Goal: Information Seeking & Learning: Get advice/opinions

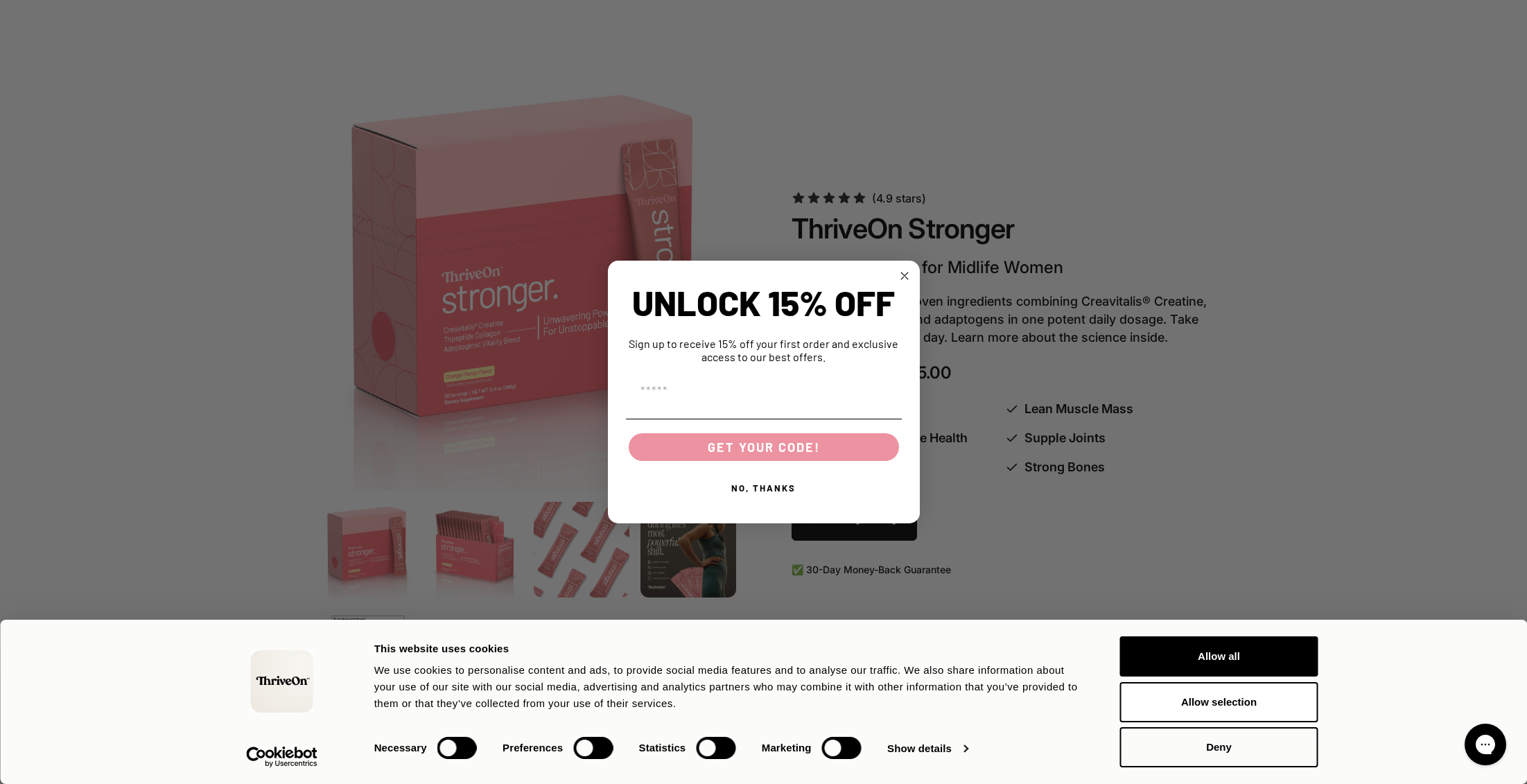
scroll to position [895, 0]
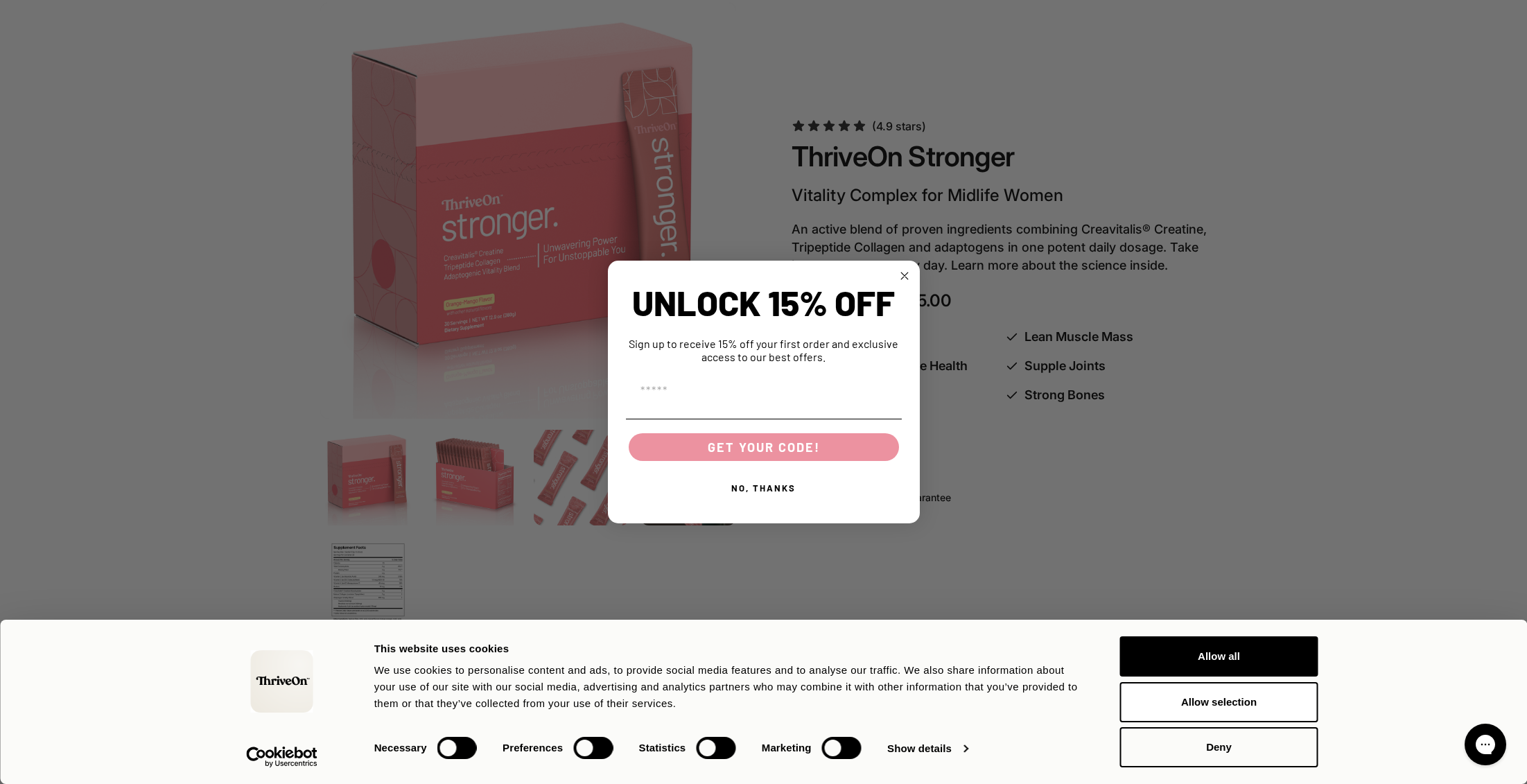
click at [904, 275] on icon "Close dialog" at bounding box center [904, 276] width 7 height 7
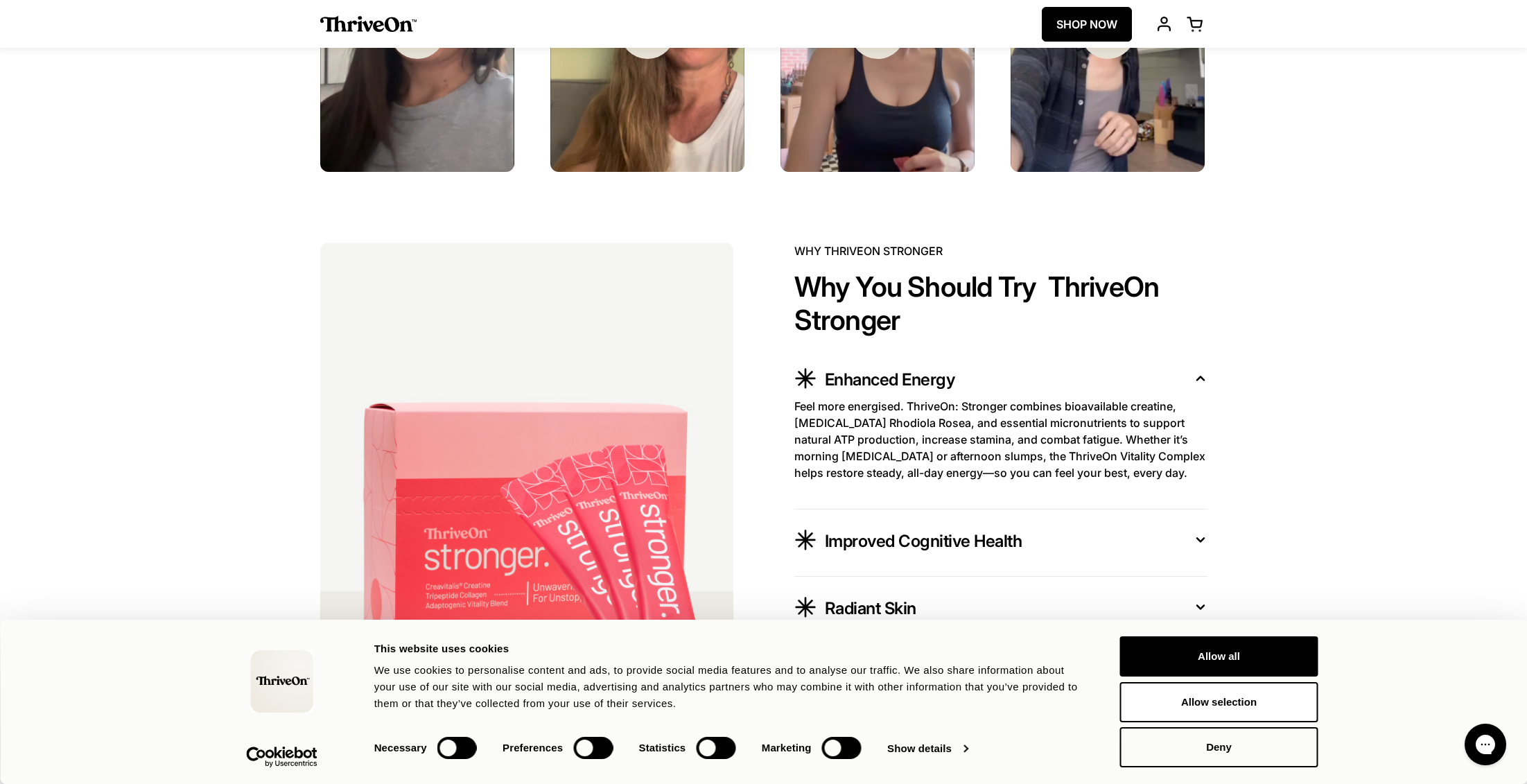
scroll to position [2380, 0]
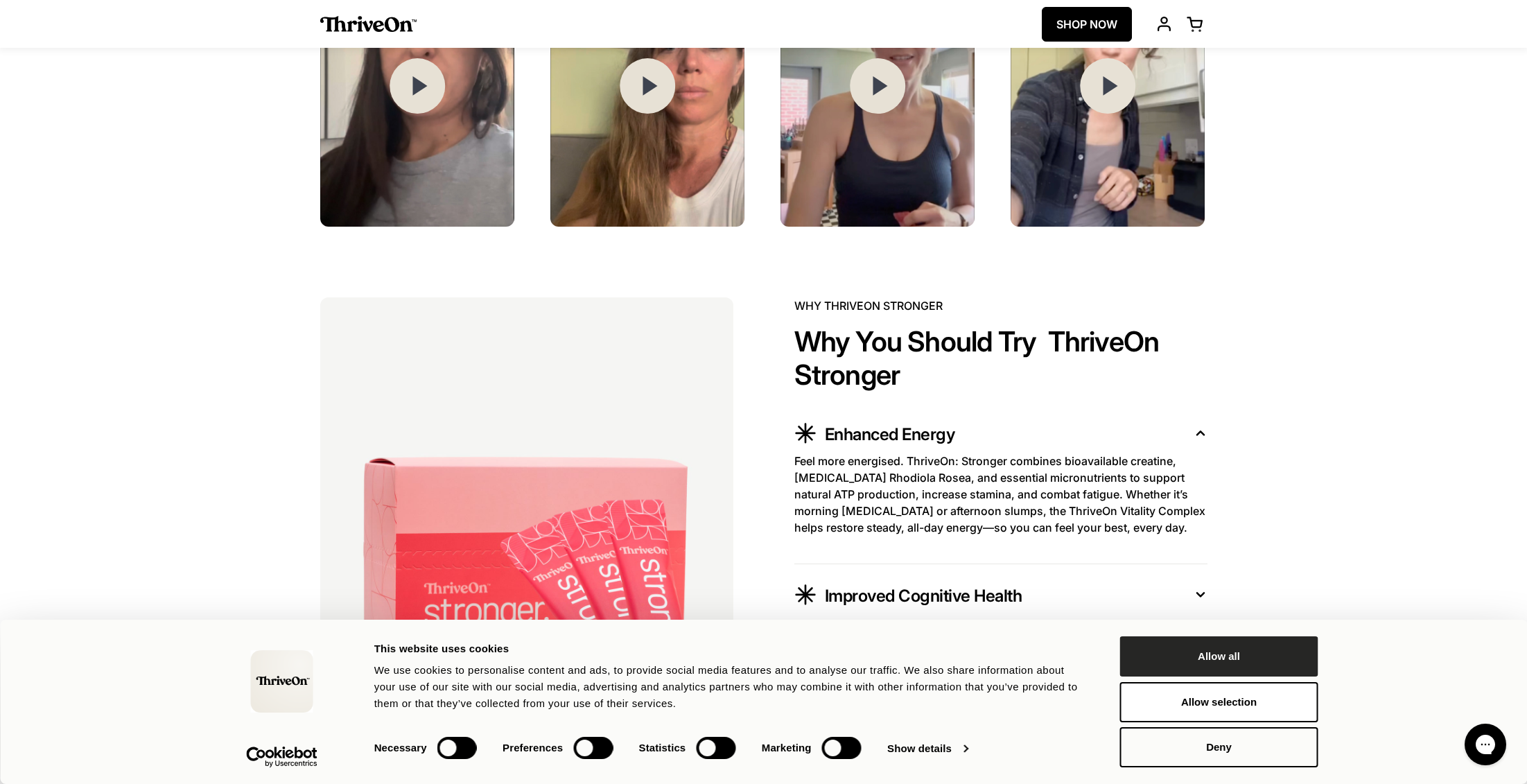
click at [1222, 655] on button "Allow all" at bounding box center [1219, 656] width 198 height 40
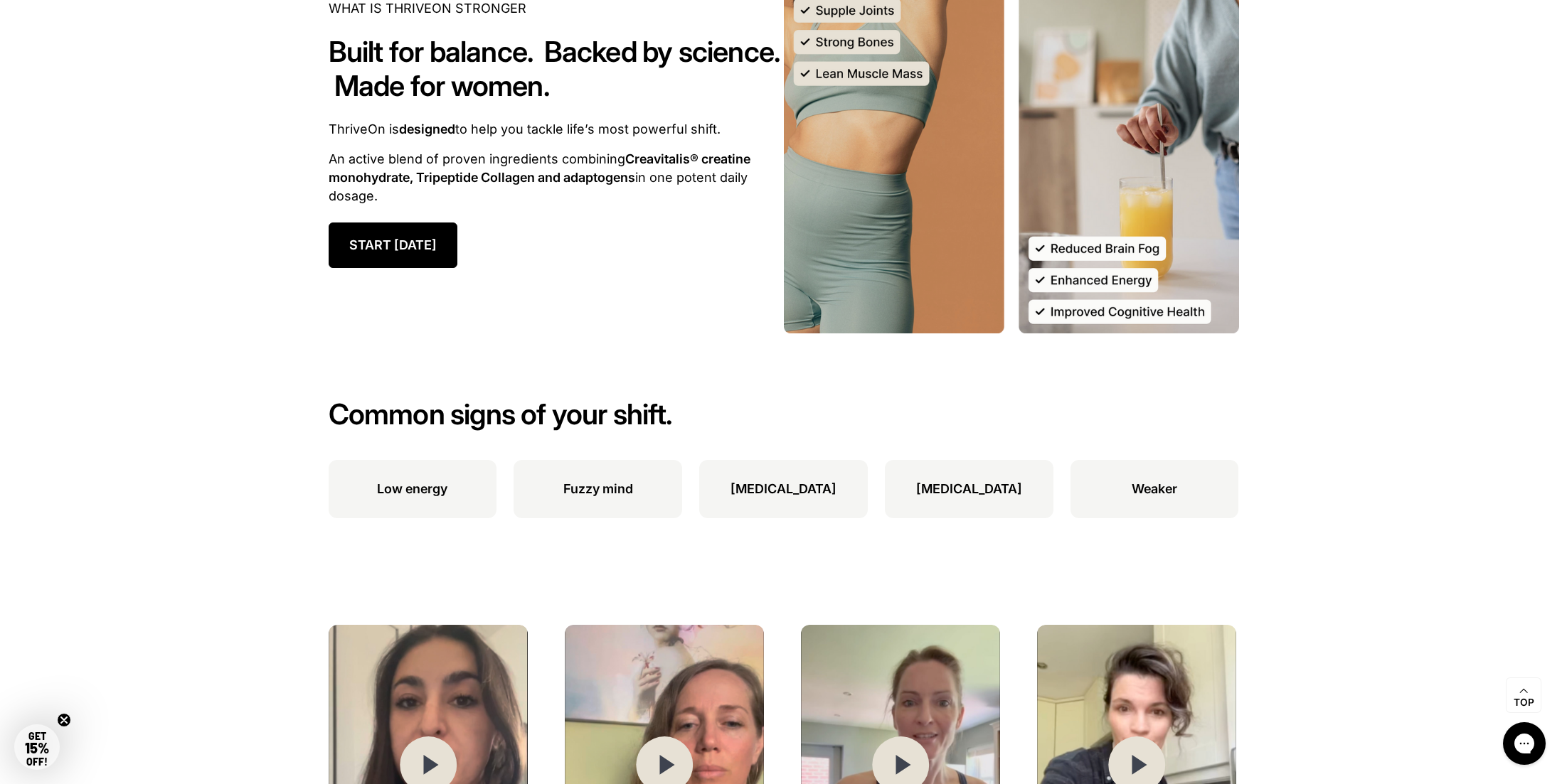
scroll to position [1982, 0]
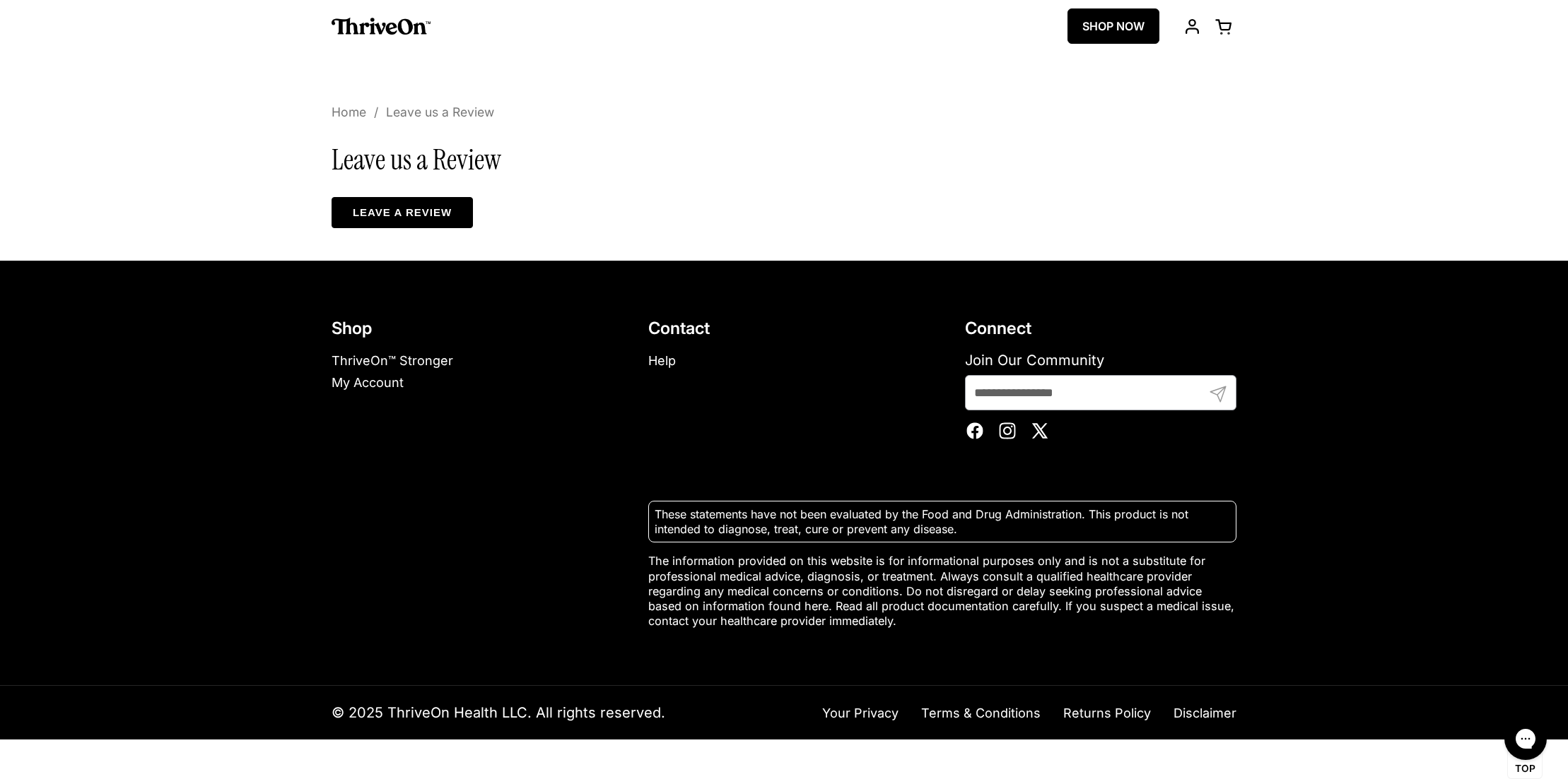
click at [355, 113] on span "Home" at bounding box center [349, 113] width 35 height 17
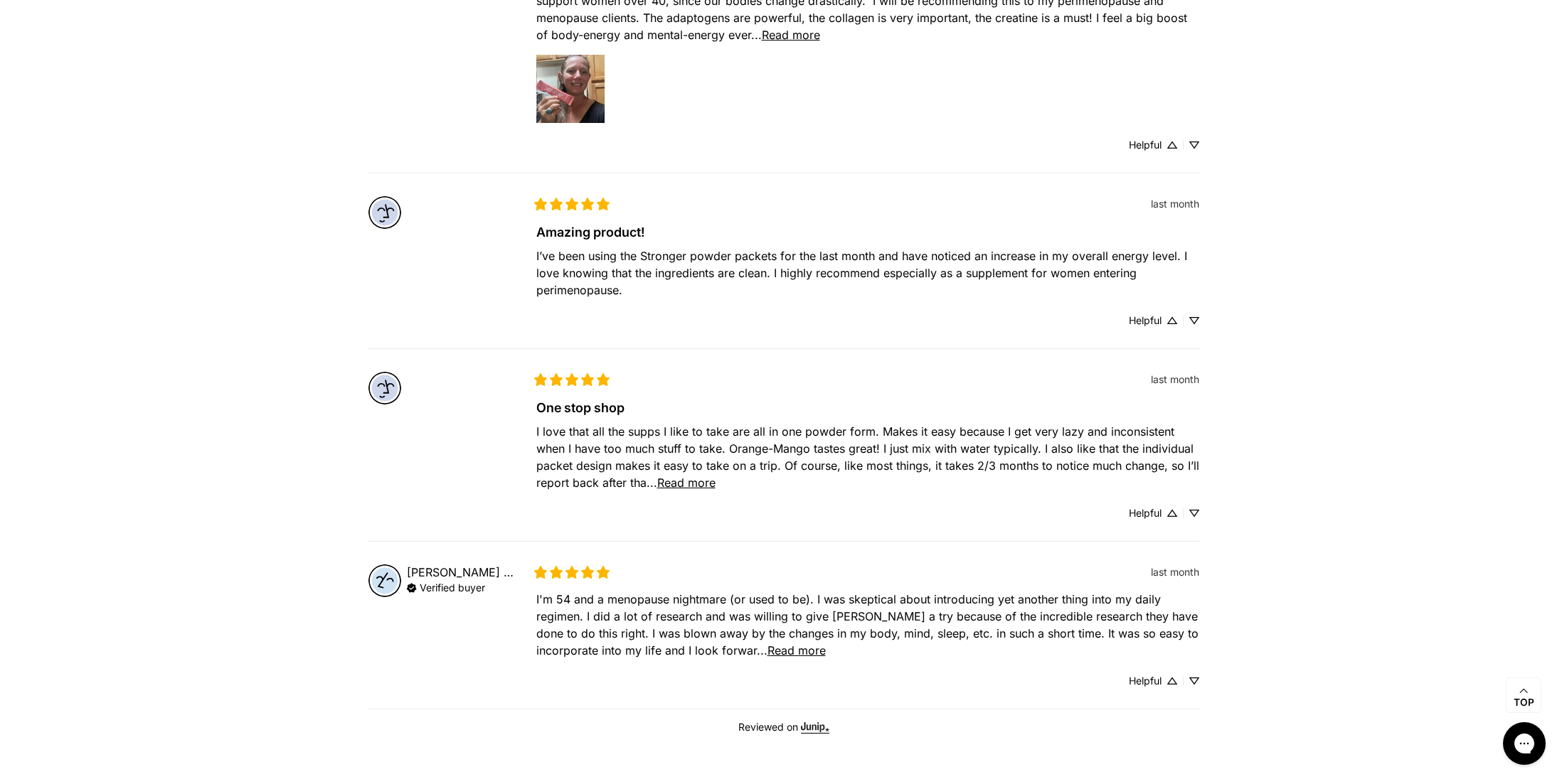
scroll to position [995, 0]
